Goal: Navigation & Orientation: Find specific page/section

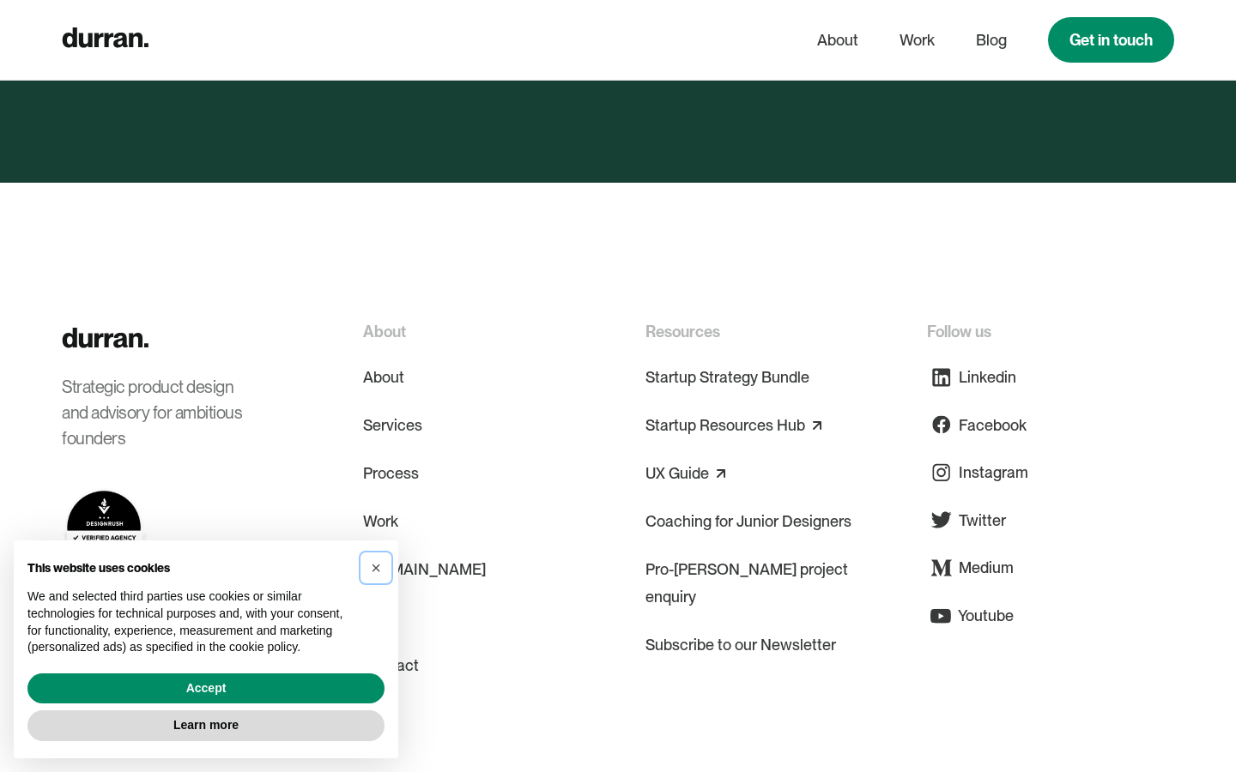
scroll to position [3510, 0]
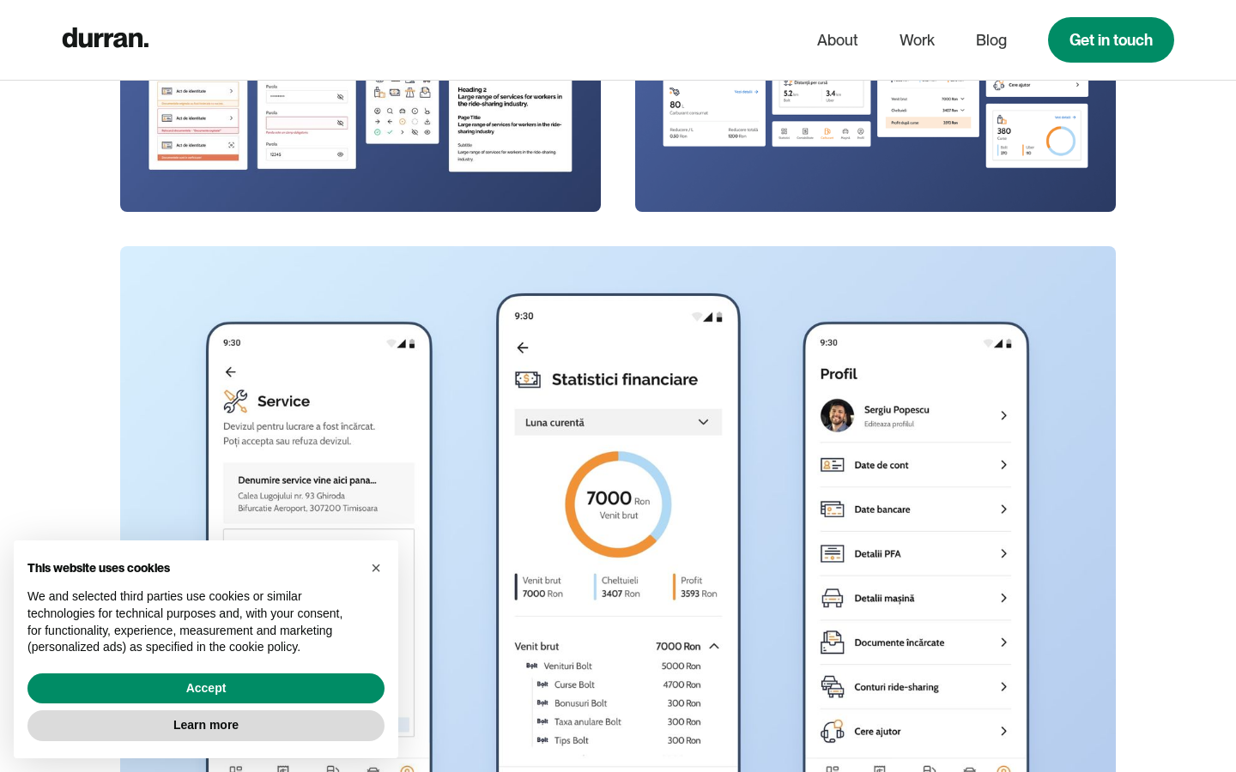
scroll to position [10555, 0]
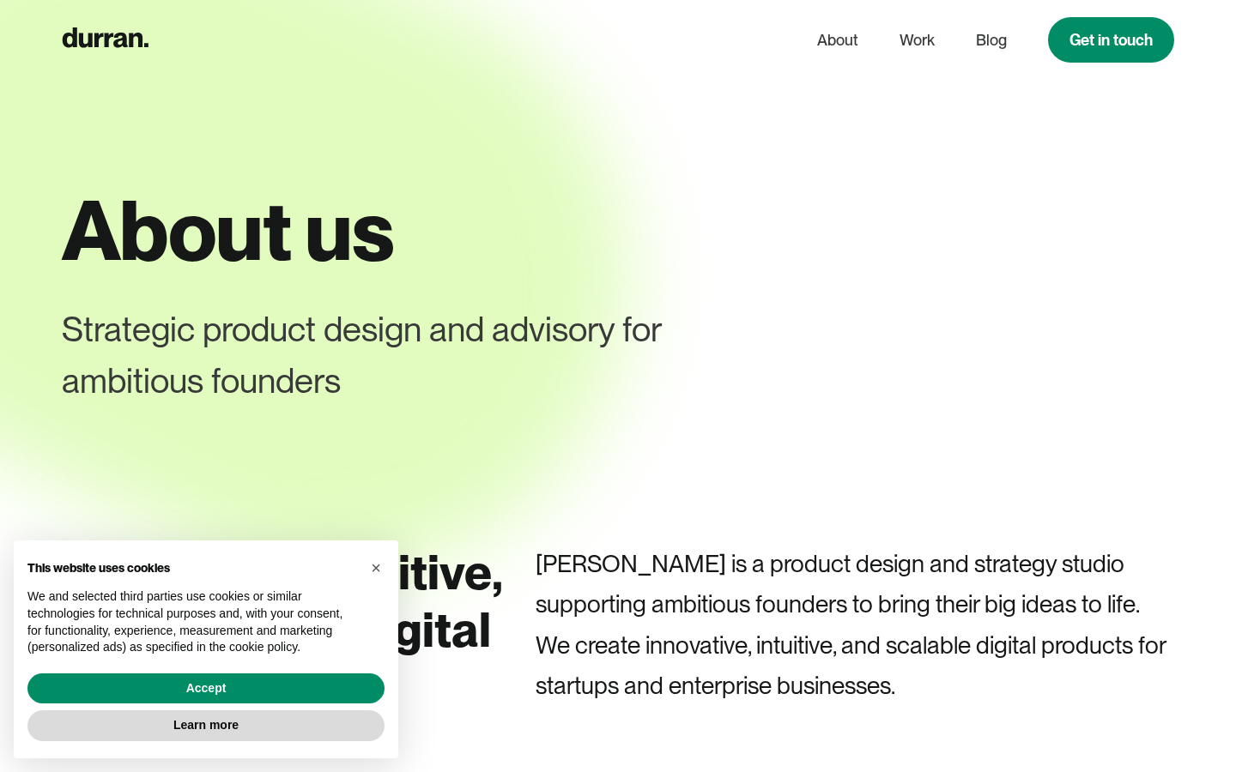
scroll to position [7512, 0]
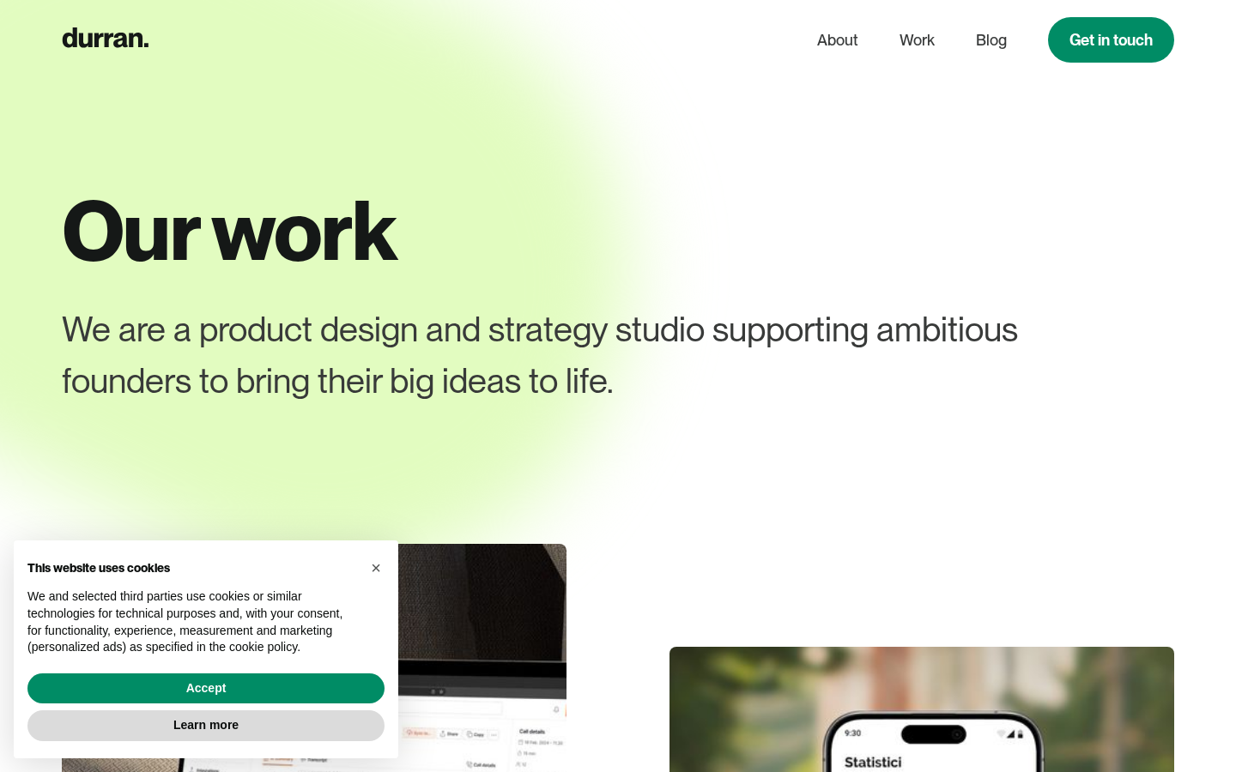
scroll to position [6603, 0]
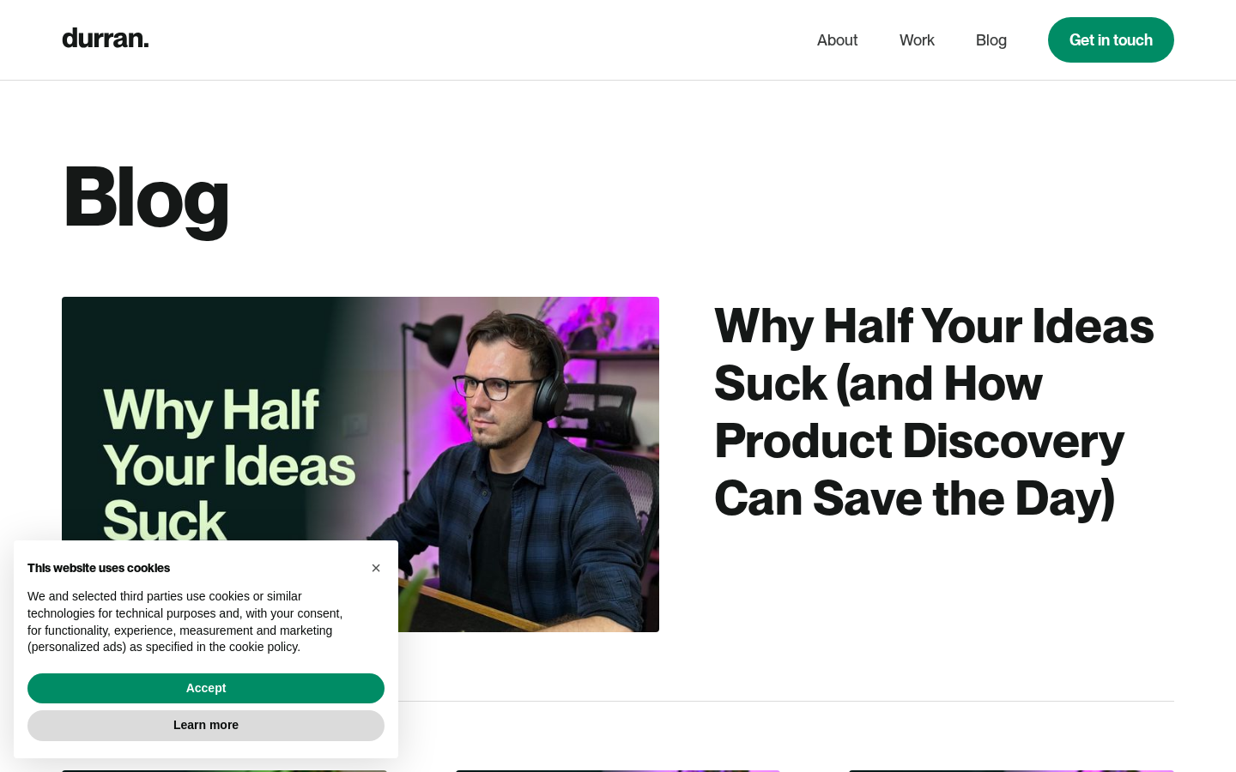
scroll to position [5174, 0]
